Goal: Find specific page/section: Find specific page/section

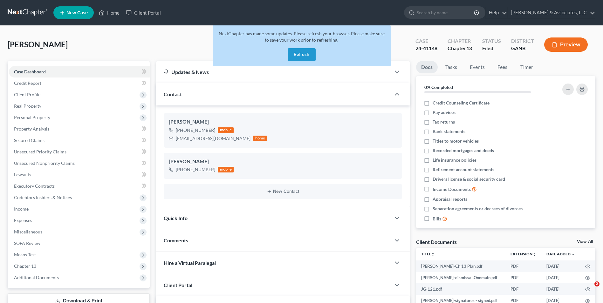
select select "0"
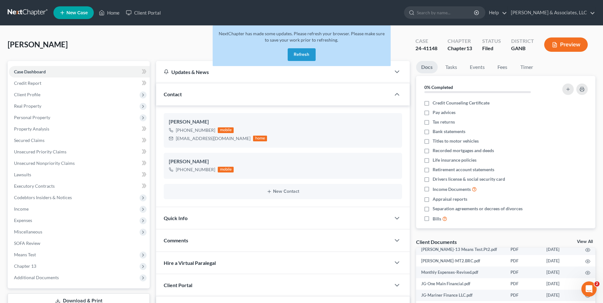
click at [294, 53] on button "Refresh" at bounding box center [302, 54] width 28 height 13
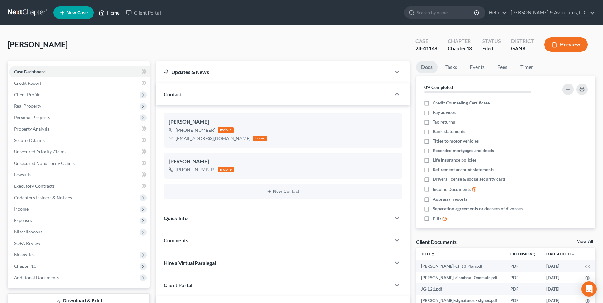
click at [115, 14] on link "Home" at bounding box center [109, 12] width 27 height 11
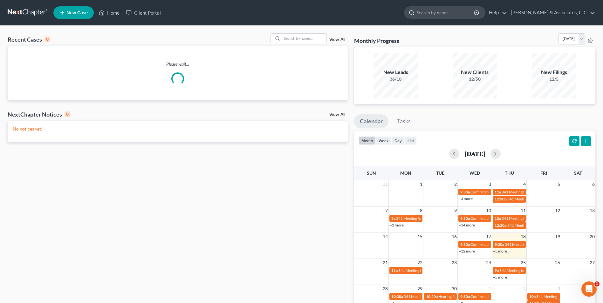
click at [443, 13] on input "search" at bounding box center [446, 13] width 58 height 12
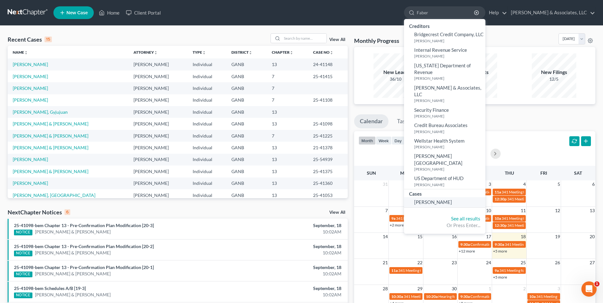
type input "Faber"
click at [424, 197] on link "[PERSON_NAME]" at bounding box center [444, 202] width 81 height 10
